Goal: Information Seeking & Learning: Understand process/instructions

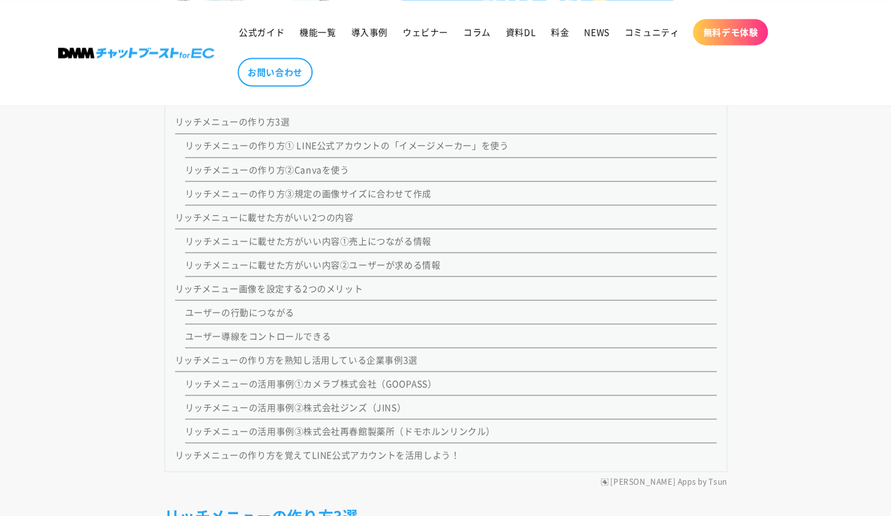
click at [382, 143] on link "リッチメニューの作り方① LINE公式アカウントの「イメージメーカー」を使う" at bounding box center [347, 145] width 324 height 13
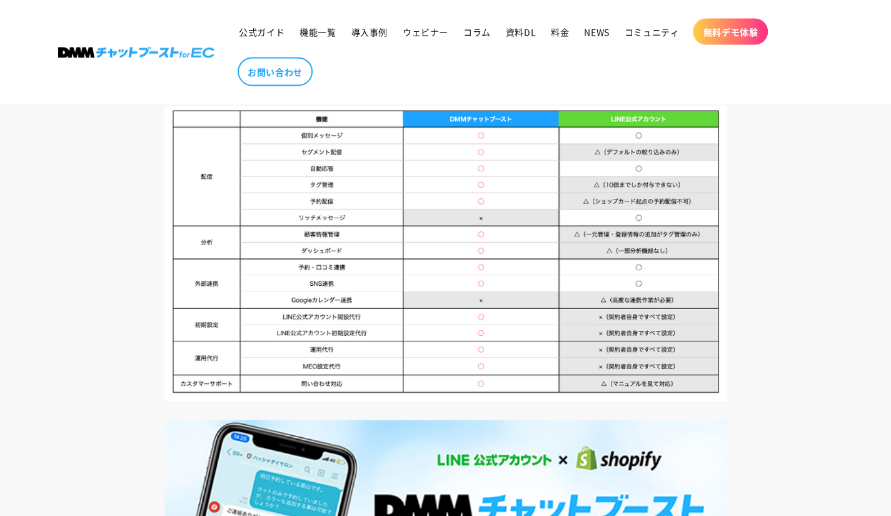
scroll to position [9709, 0]
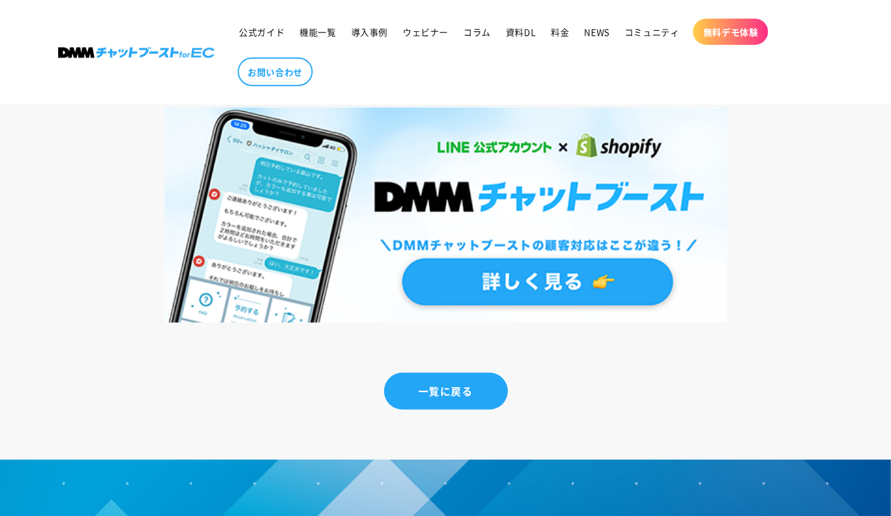
scroll to position [1165, 0]
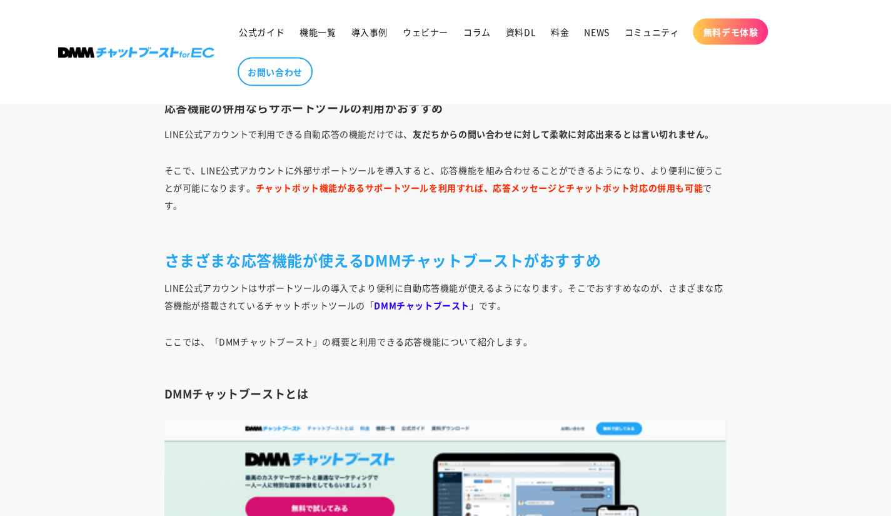
scroll to position [6817, 0]
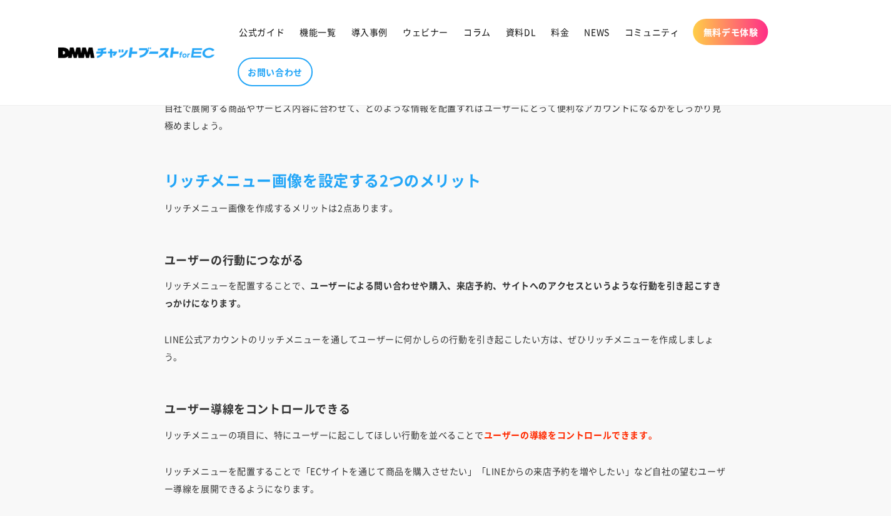
scroll to position [5106, 0]
